Goal: Transaction & Acquisition: Purchase product/service

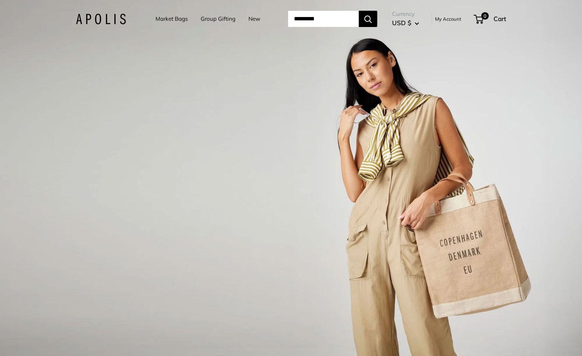
click at [166, 18] on link "Market Bags" at bounding box center [171, 19] width 32 height 10
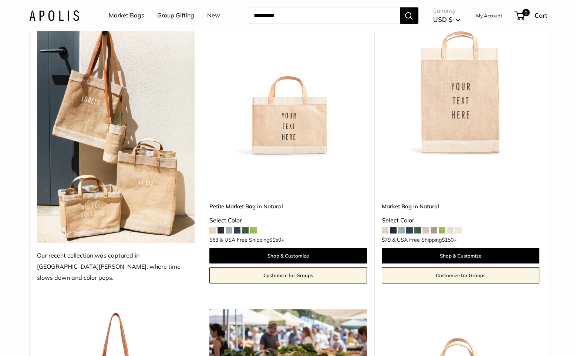
scroll to position [444, 0]
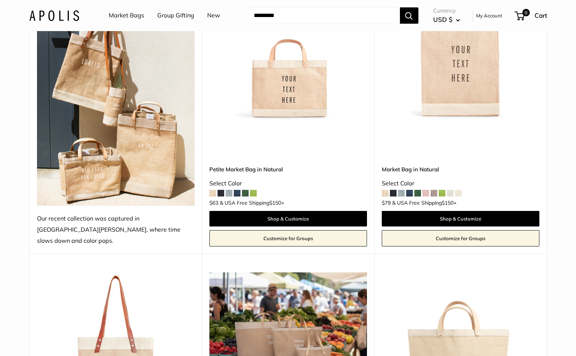
click at [230, 190] on span at bounding box center [229, 193] width 7 height 7
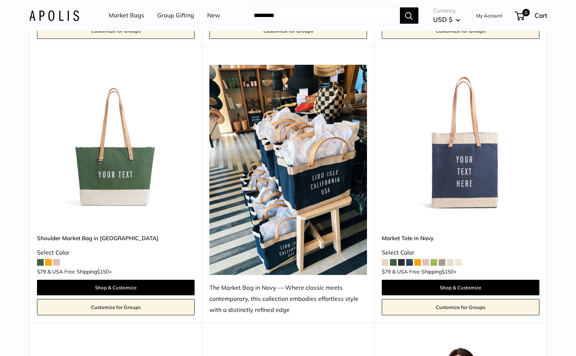
scroll to position [2478, 0]
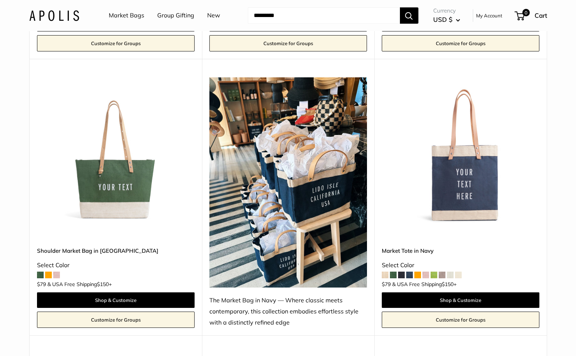
click at [458, 176] on img at bounding box center [461, 156] width 158 height 158
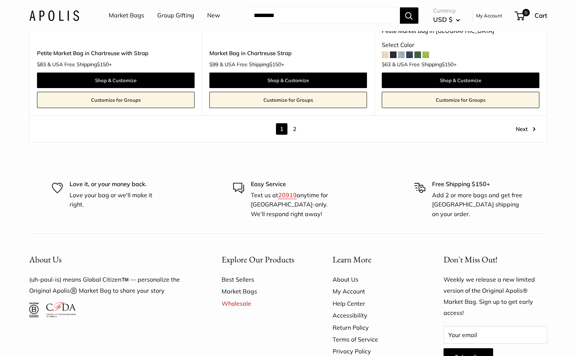
scroll to position [4302, 0]
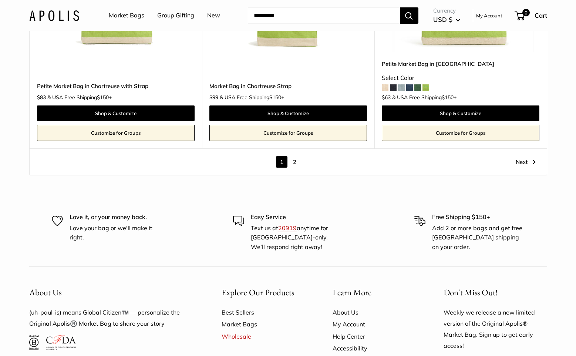
click at [294, 156] on link "2" at bounding box center [294, 161] width 11 height 11
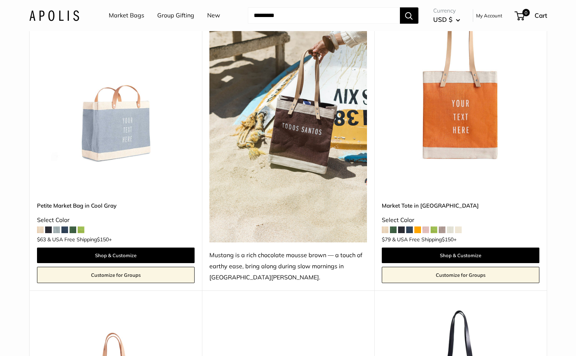
scroll to position [353, 0]
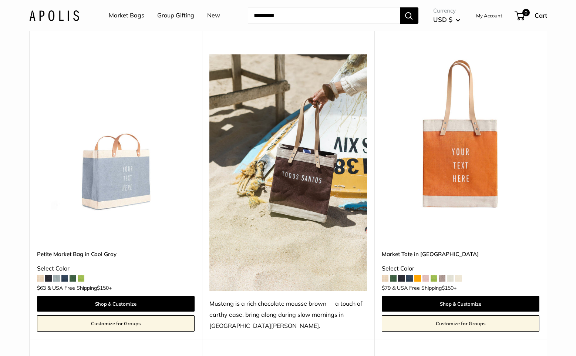
click at [120, 13] on link "Market Bags" at bounding box center [127, 15] width 36 height 11
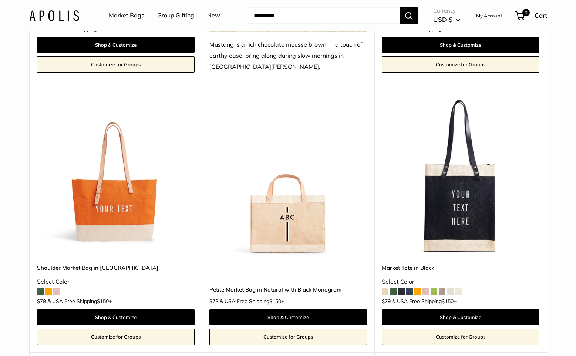
scroll to position [464, 0]
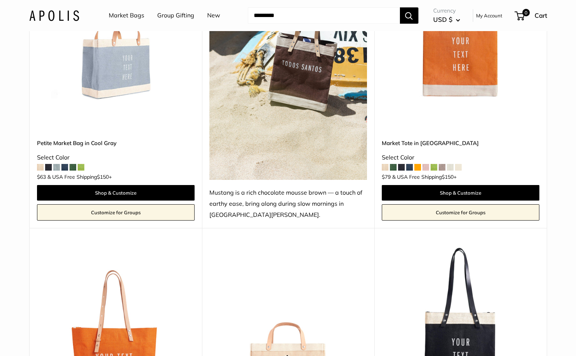
click at [185, 16] on link "Group Gifting" at bounding box center [175, 15] width 37 height 11
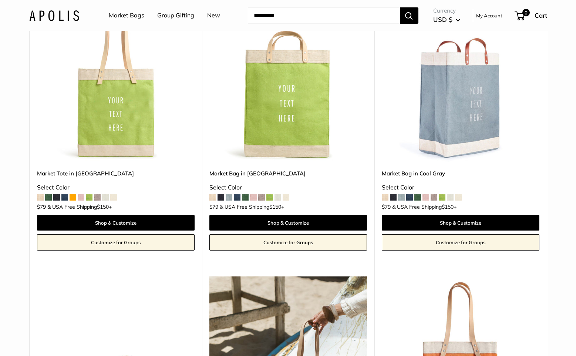
scroll to position [0, 0]
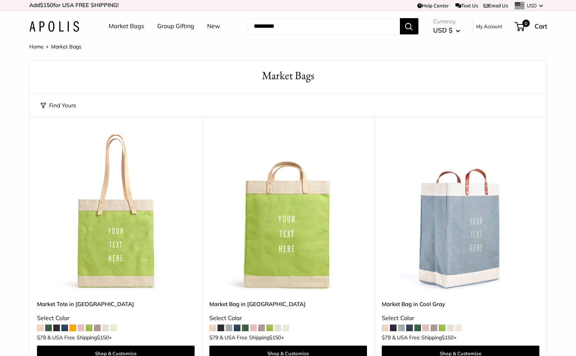
click at [131, 28] on link "Market Bags" at bounding box center [127, 26] width 36 height 11
click at [215, 26] on link "New" at bounding box center [213, 26] width 13 height 11
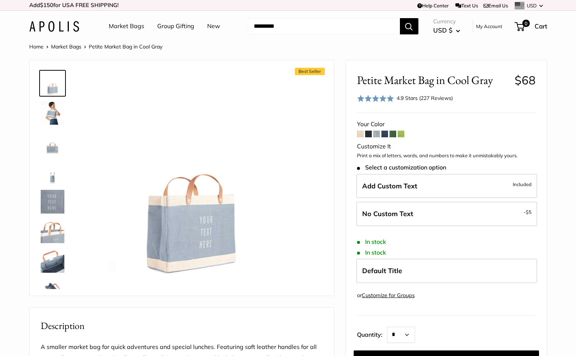
click at [50, 110] on img at bounding box center [53, 113] width 24 height 24
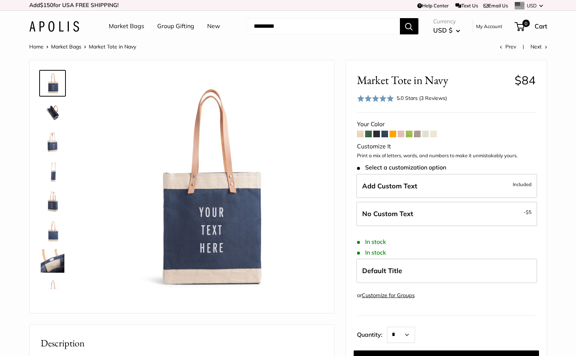
click at [415, 189] on span "Add Custom Text" at bounding box center [389, 186] width 55 height 9
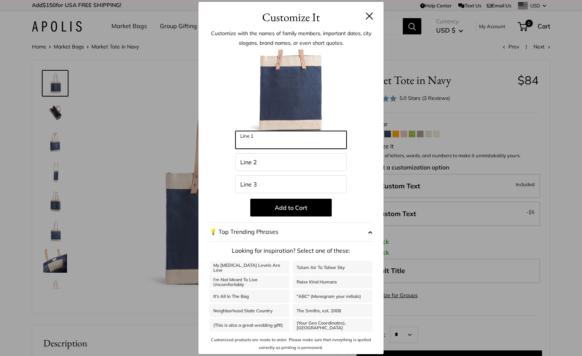
click at [272, 142] on input "Line 1" at bounding box center [290, 140] width 111 height 18
type input "*********"
click at [369, 18] on button at bounding box center [368, 15] width 7 height 7
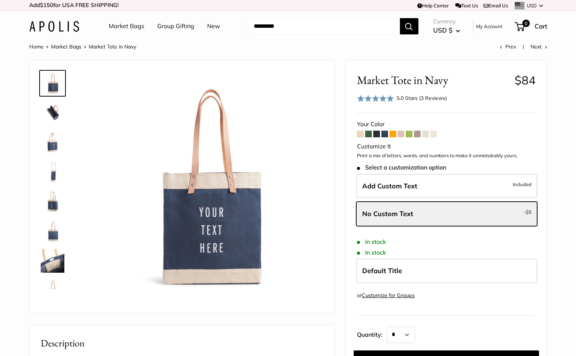
click at [55, 115] on img at bounding box center [53, 113] width 24 height 24
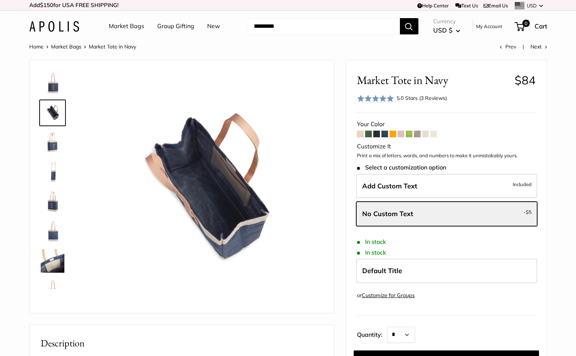
click at [52, 140] on img at bounding box center [53, 143] width 24 height 24
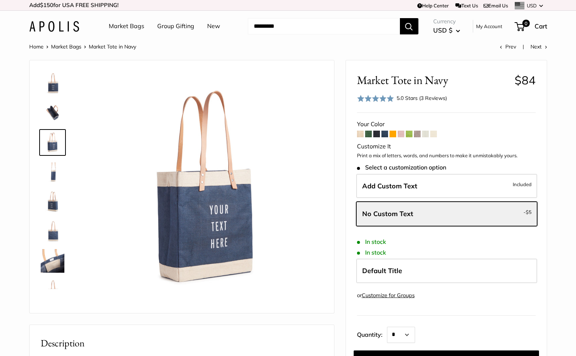
click at [54, 175] on img at bounding box center [53, 172] width 24 height 24
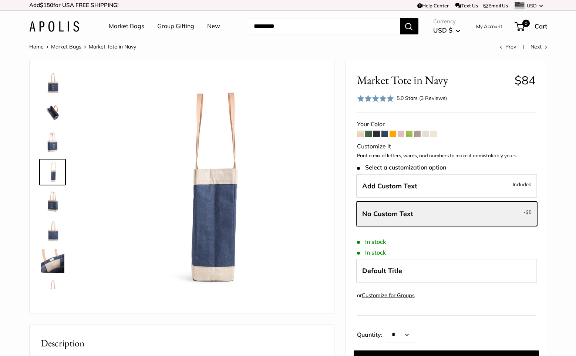
click at [54, 205] on img at bounding box center [53, 202] width 24 height 24
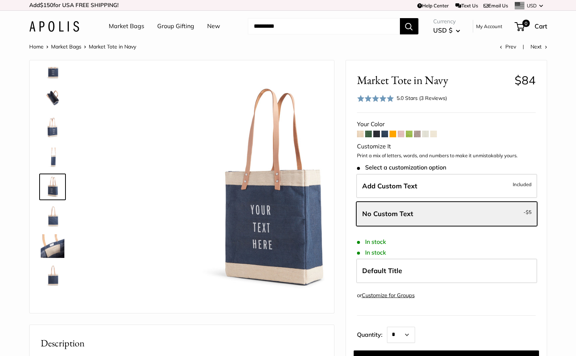
scroll to position [18, 0]
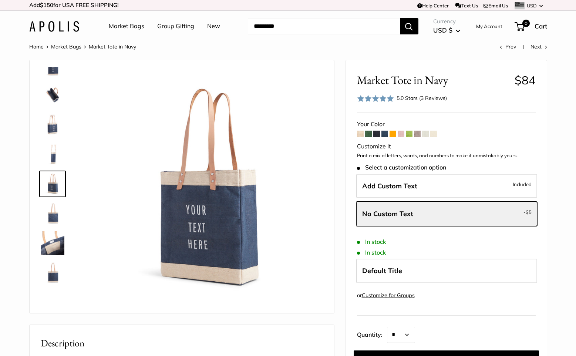
click at [55, 218] on img at bounding box center [53, 214] width 24 height 24
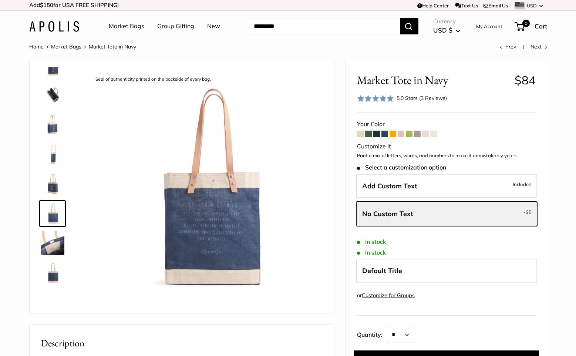
click at [54, 237] on img at bounding box center [53, 243] width 24 height 24
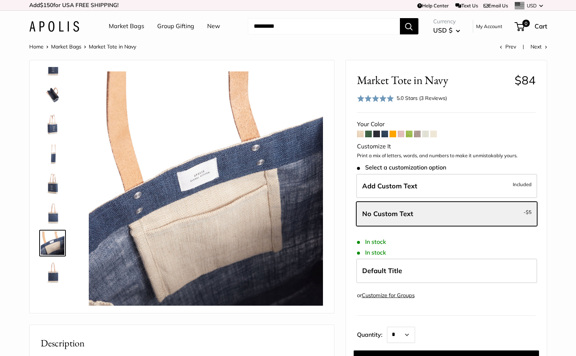
click at [54, 276] on img at bounding box center [53, 273] width 24 height 24
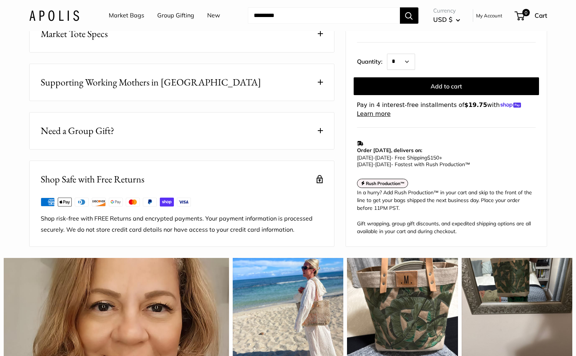
scroll to position [407, 0]
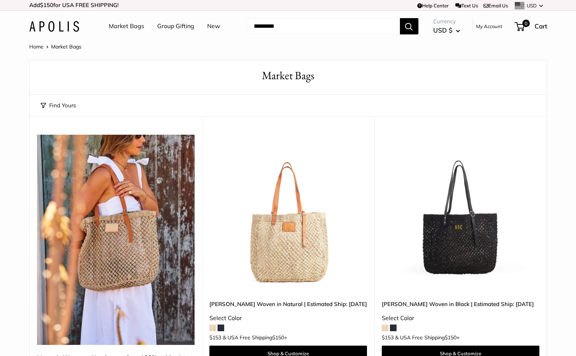
click at [289, 229] on img at bounding box center [288, 214] width 158 height 158
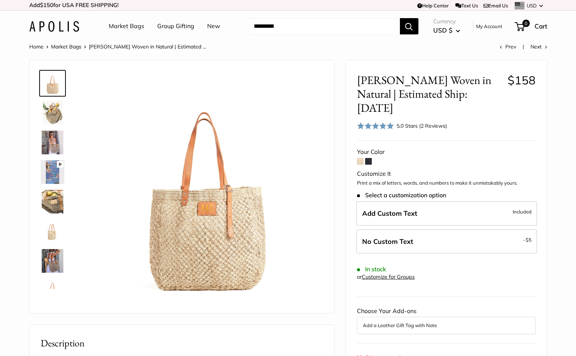
click at [390, 209] on span "Add Custom Text" at bounding box center [389, 213] width 55 height 9
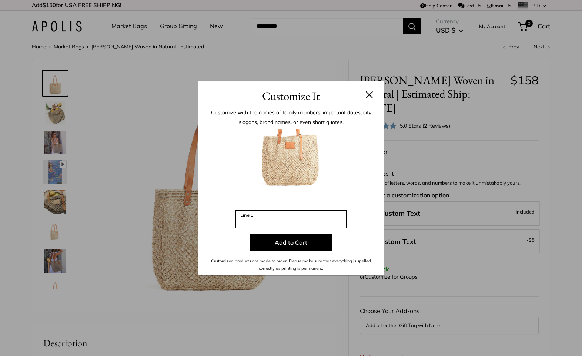
click at [263, 220] on input "Line 1" at bounding box center [290, 219] width 111 height 18
type input "***"
click at [369, 97] on button at bounding box center [368, 94] width 7 height 7
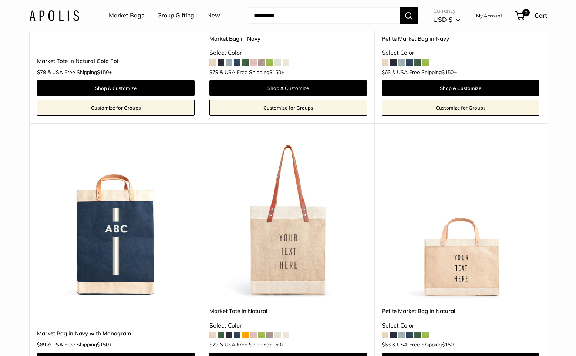
scroll to position [925, 0]
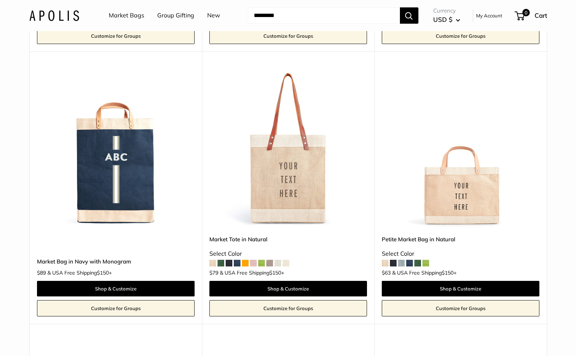
click at [236, 262] on span at bounding box center [237, 263] width 7 height 7
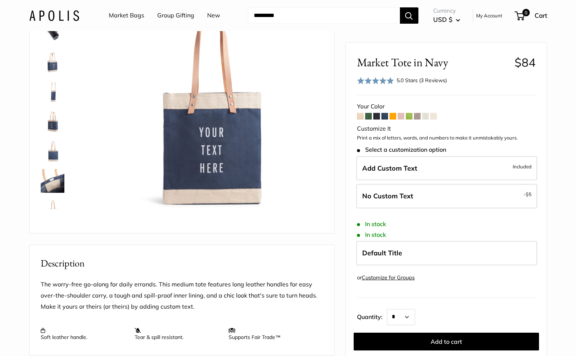
scroll to position [74, 0]
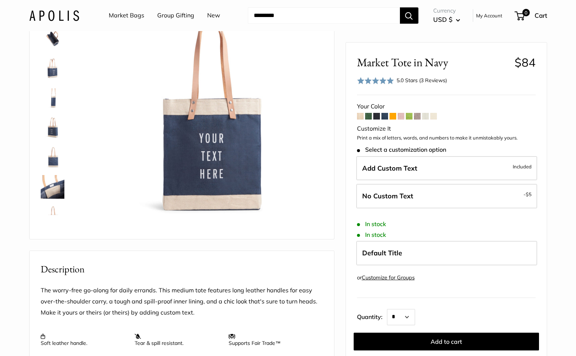
click at [383, 168] on span "Add Custom Text" at bounding box center [389, 168] width 55 height 9
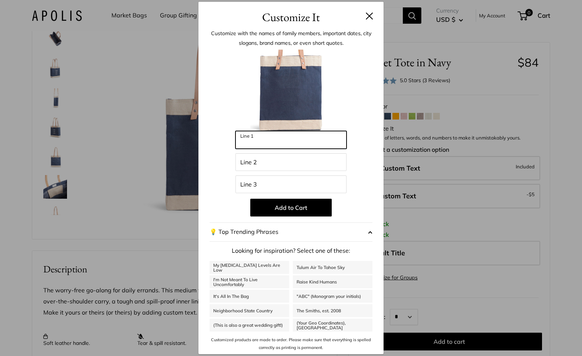
click at [278, 144] on input "Line 1" at bounding box center [290, 140] width 111 height 18
type input "*********"
click at [298, 205] on button "Add to Cart" at bounding box center [290, 208] width 81 height 18
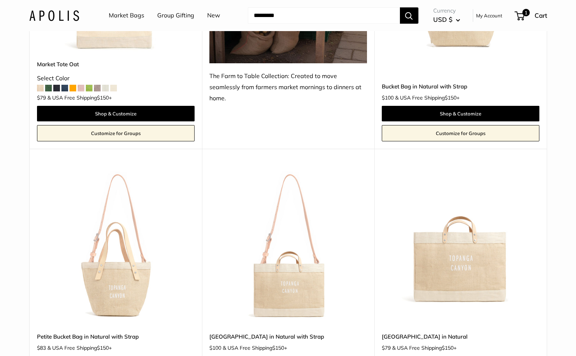
scroll to position [481, 0]
